Goal: Obtain resource: Obtain resource

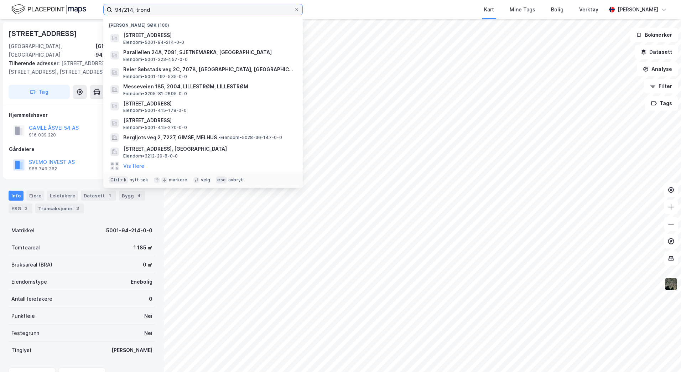
drag, startPoint x: 165, startPoint y: 9, endPoint x: 85, endPoint y: 9, distance: 79.8
click at [86, 9] on div "94/214, [PERSON_NAME] søk (100) [STREET_ADDRESS] Eiendom • 5001-94-214-0-0 Para…" at bounding box center [340, 9] width 681 height 19
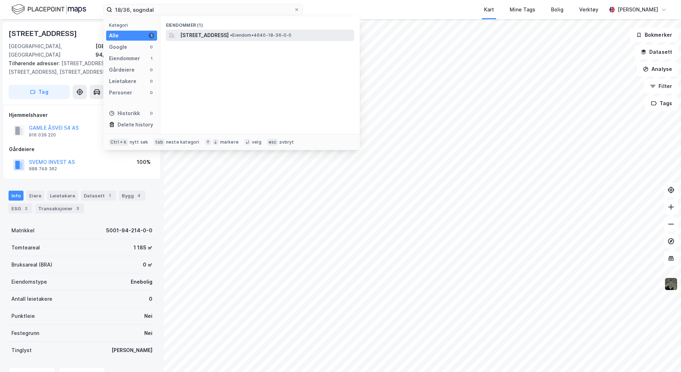
click at [198, 35] on span "[STREET_ADDRESS]" at bounding box center [204, 35] width 48 height 9
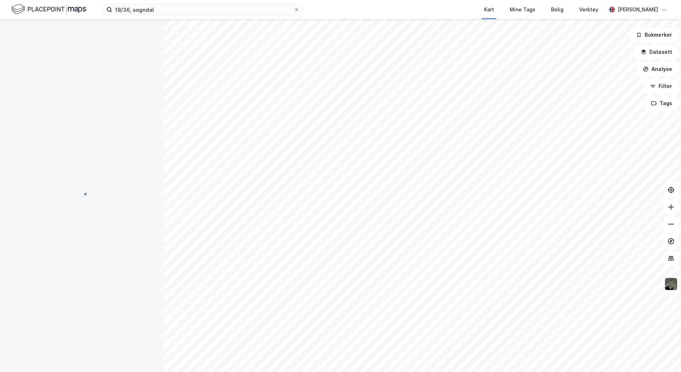
scroll to position [0, 0]
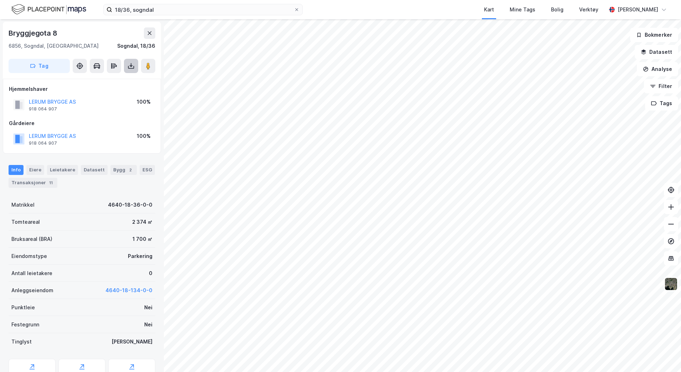
click at [137, 67] on button at bounding box center [131, 66] width 14 height 14
click at [108, 81] on div "Last ned grunnbok" at bounding box center [95, 80] width 41 height 6
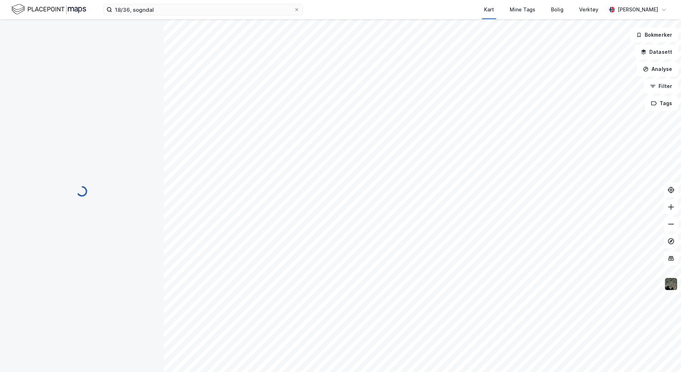
scroll to position [0, 0]
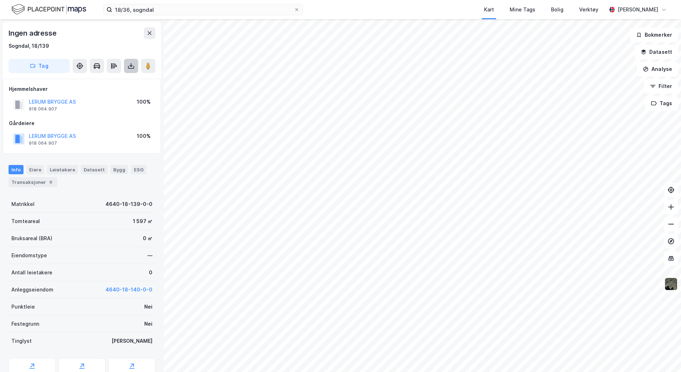
click at [133, 65] on icon at bounding box center [131, 65] width 7 height 7
click at [100, 81] on div "Last ned grunnbok" at bounding box center [95, 80] width 41 height 6
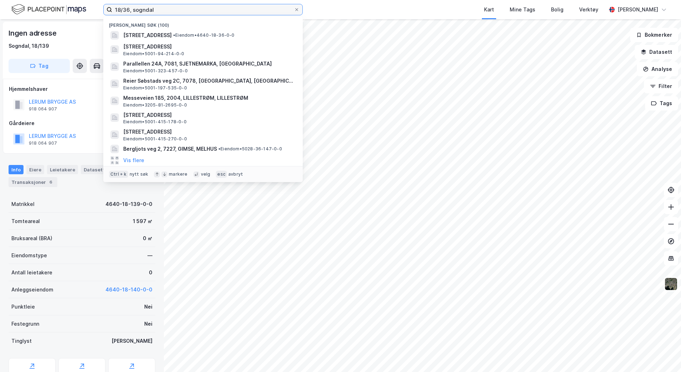
drag, startPoint x: 118, startPoint y: 8, endPoint x: 67, endPoint y: -2, distance: 51.9
click at [67, 0] on html "18/36, sogndal Nylige søk (100) [GEOGRAPHIC_DATA] 8, 6856, [GEOGRAPHIC_DATA], […" at bounding box center [340, 186] width 681 height 372
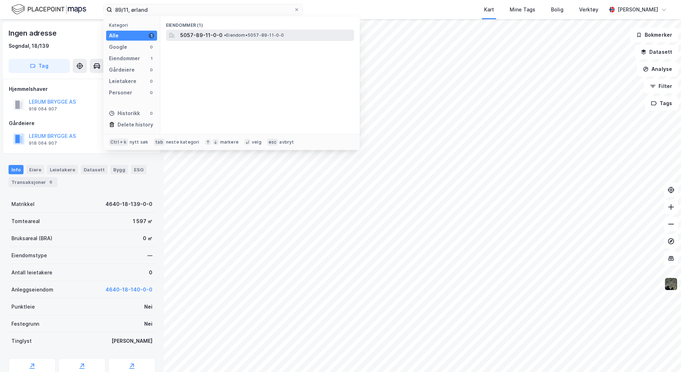
click at [195, 34] on span "5057-89-11-0-0" at bounding box center [201, 35] width 42 height 9
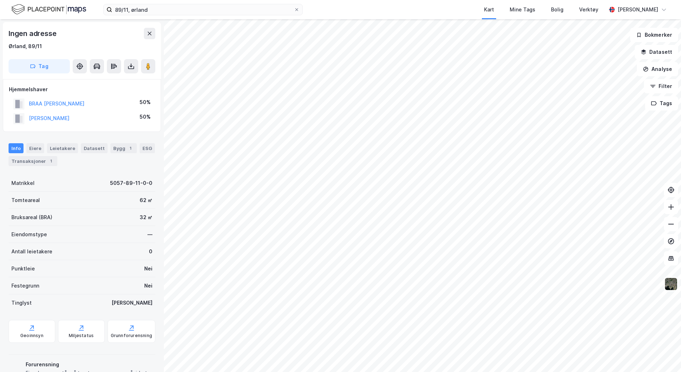
scroll to position [0, 0]
click at [135, 66] on button at bounding box center [131, 66] width 14 height 14
click at [114, 81] on div "Last ned grunnbok" at bounding box center [95, 80] width 41 height 6
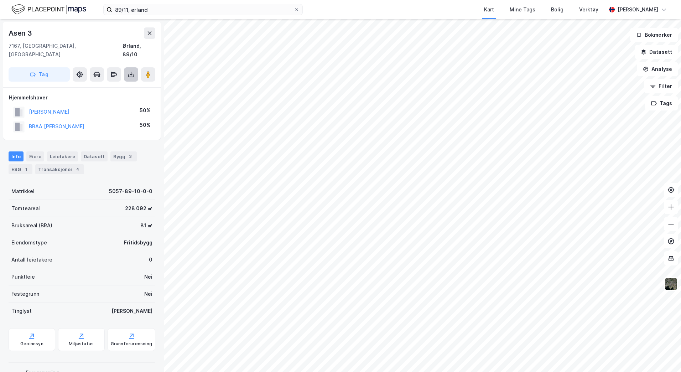
click at [133, 71] on icon at bounding box center [131, 74] width 7 height 7
click at [113, 86] on div "Last ned grunnbok" at bounding box center [95, 89] width 41 height 6
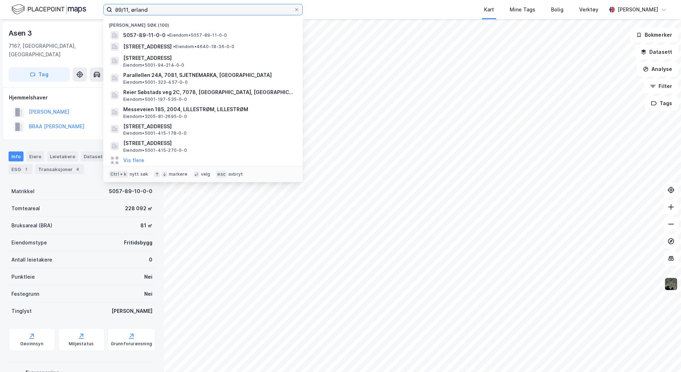
drag, startPoint x: 150, startPoint y: 10, endPoint x: 15, endPoint y: 10, distance: 134.7
click at [22, 10] on div "89/11, [PERSON_NAME] søk [PHONE_NUMBER] • Eiendom • 5057-89-11-0-0 Bryggjegota …" at bounding box center [340, 9] width 681 height 19
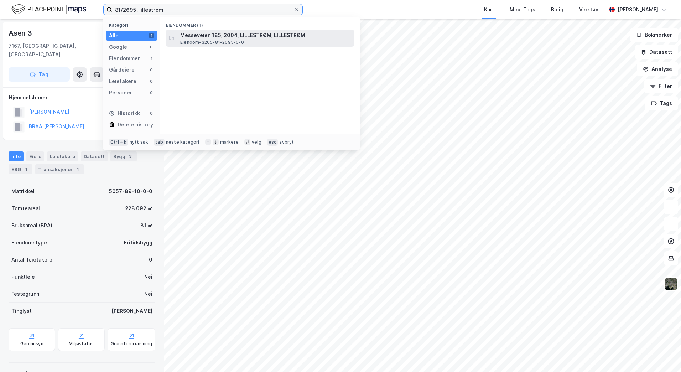
type input "81/2695, lillestrøm"
click at [195, 38] on span "Messeveien 185, 2004, LILLESTRØM, LILLESTRØM" at bounding box center [265, 35] width 171 height 9
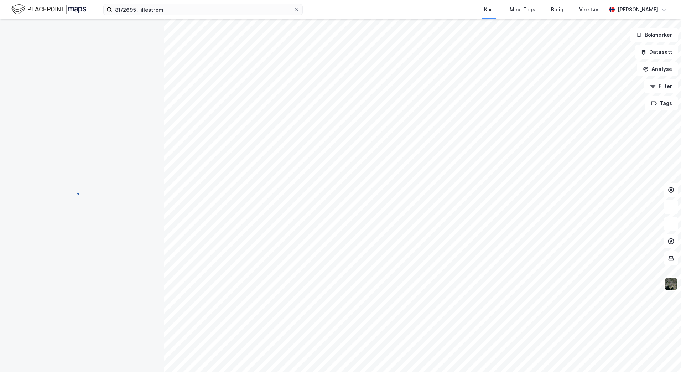
scroll to position [0, 0]
